Goal: Navigation & Orientation: Find specific page/section

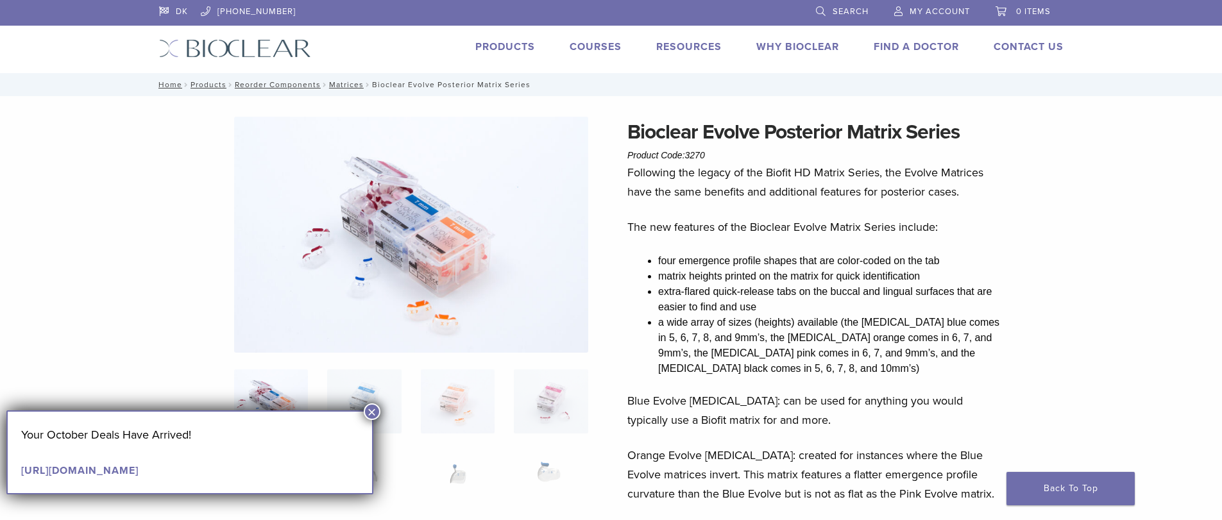
click at [519, 42] on link "Products" at bounding box center [505, 46] width 60 height 13
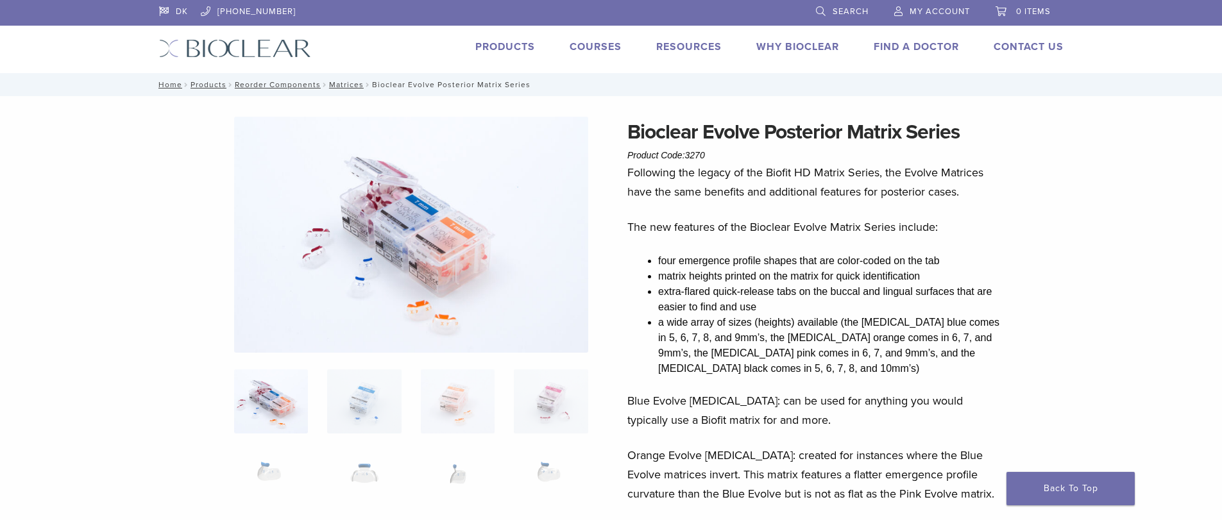
click at [506, 49] on link "Products" at bounding box center [505, 46] width 60 height 13
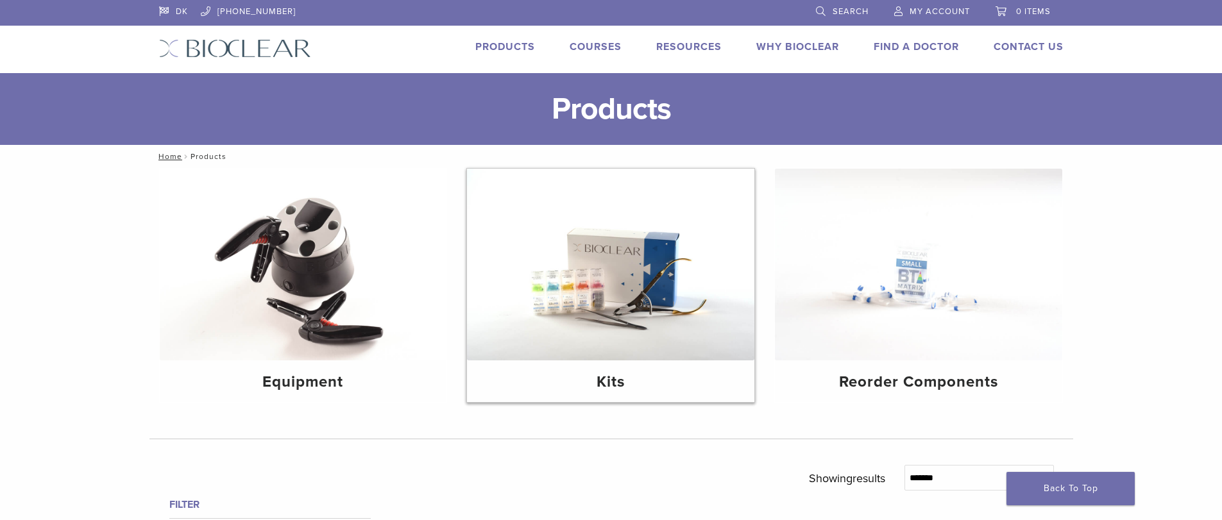
click at [630, 337] on img at bounding box center [610, 265] width 287 height 192
